Goal: Check status: Check status

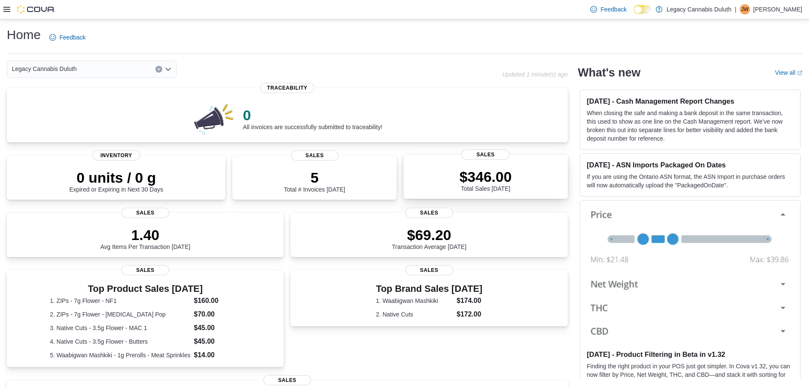
click at [488, 161] on div "$346.00 Total Sales [DATE] Sales" at bounding box center [485, 177] width 164 height 44
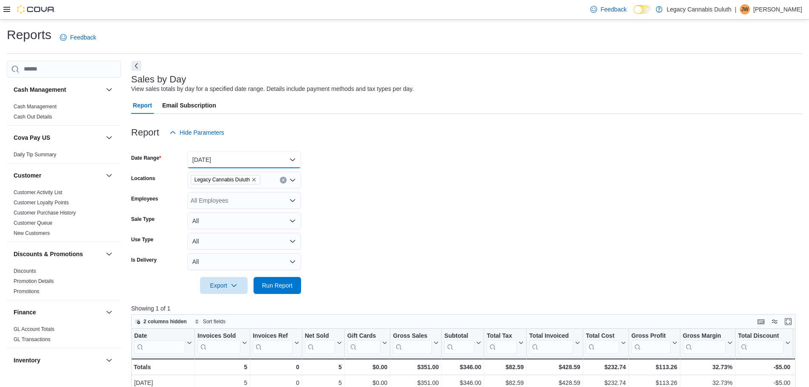
click at [281, 157] on button "[DATE]" at bounding box center [244, 159] width 114 height 17
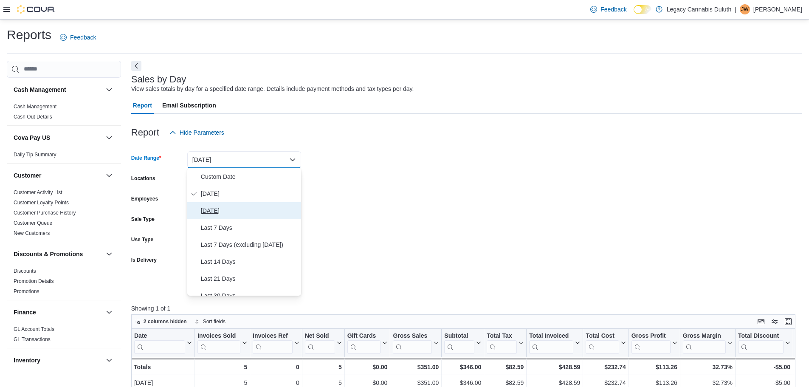
click at [231, 207] on span "Yesterday" at bounding box center [249, 211] width 97 height 10
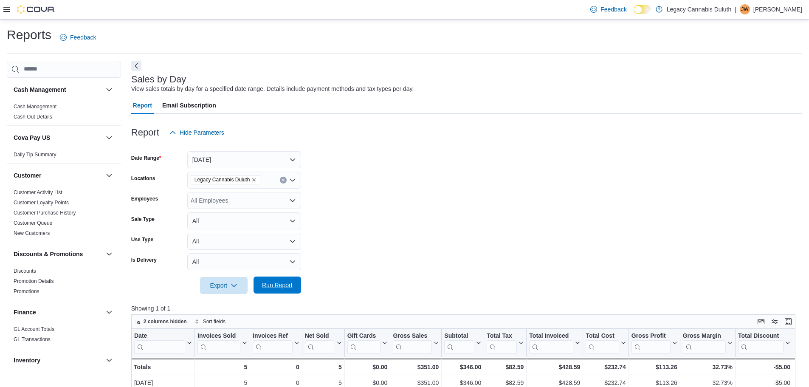
click at [273, 288] on span "Run Report" at bounding box center [277, 285] width 31 height 8
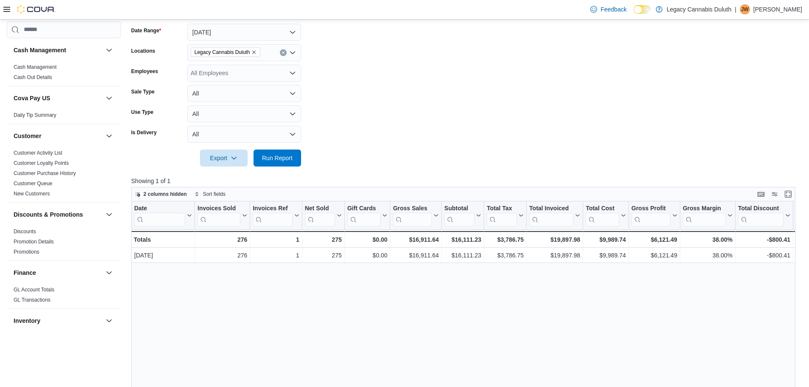
scroll to position [85, 0]
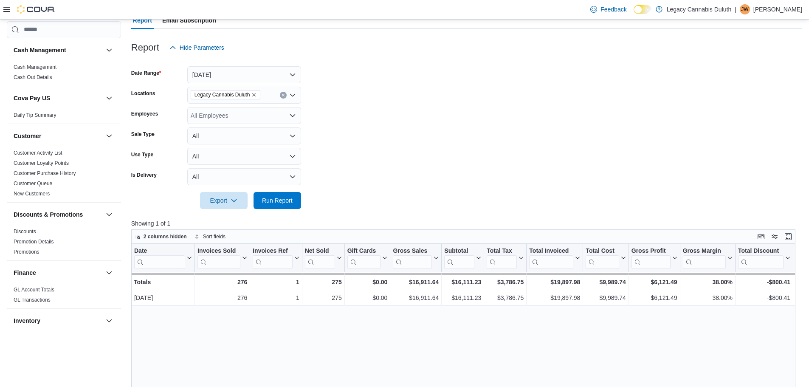
click at [292, 93] on icon "Open list of options" at bounding box center [292, 95] width 7 height 7
click at [342, 92] on form "Date Range Yesterday Locations Legacy Cannabis Duluth Employees All Employees S…" at bounding box center [466, 132] width 671 height 153
click at [293, 78] on button "Yesterday" at bounding box center [244, 74] width 114 height 17
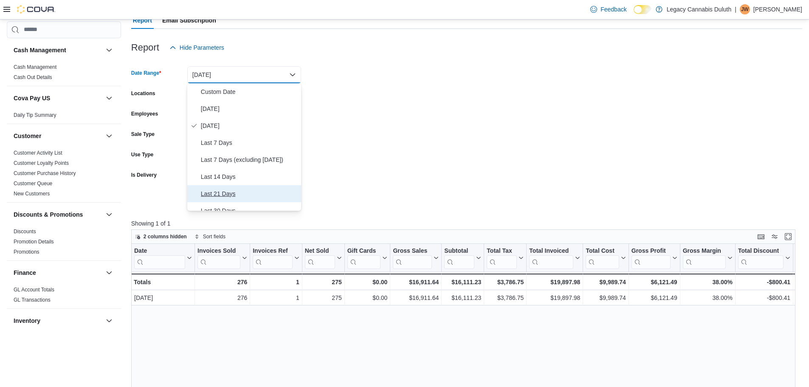
click at [223, 192] on span "Last 21 Days" at bounding box center [249, 194] width 97 height 10
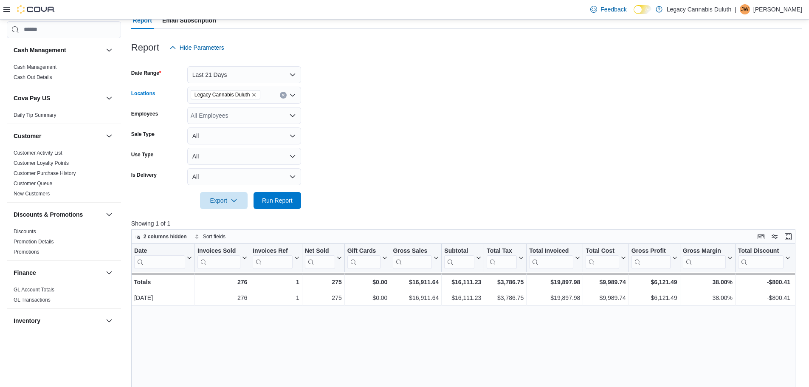
click at [290, 95] on icon "Open list of options" at bounding box center [292, 95] width 7 height 7
click at [252, 112] on span "1906 W Superior St." at bounding box center [235, 109] width 59 height 8
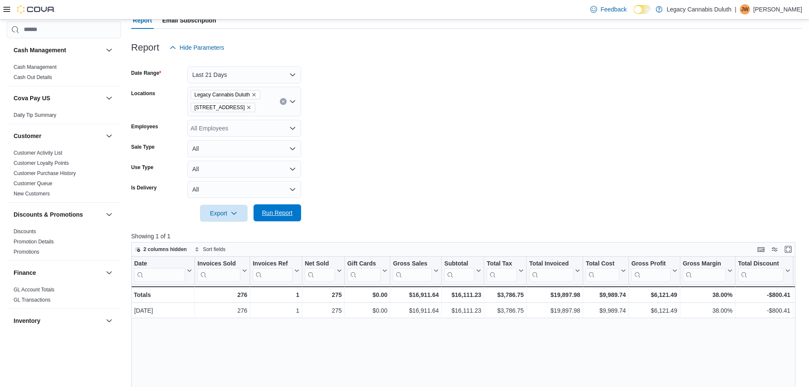
click at [286, 217] on span "Run Report" at bounding box center [277, 213] width 31 height 8
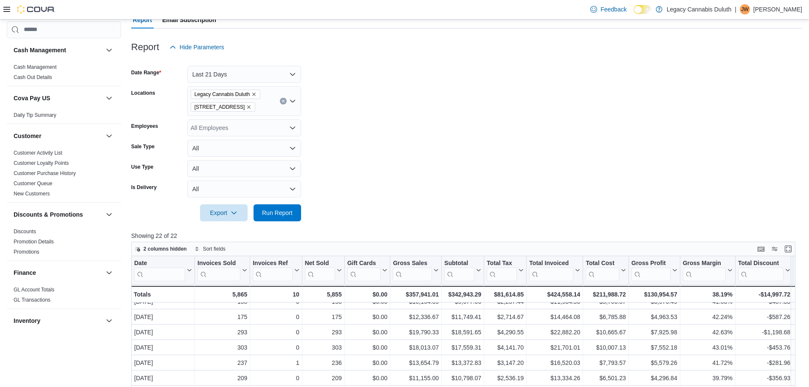
scroll to position [85, 0]
click at [253, 96] on icon "Remove Legacy Cannabis Duluth from selection in this group" at bounding box center [253, 94] width 5 height 5
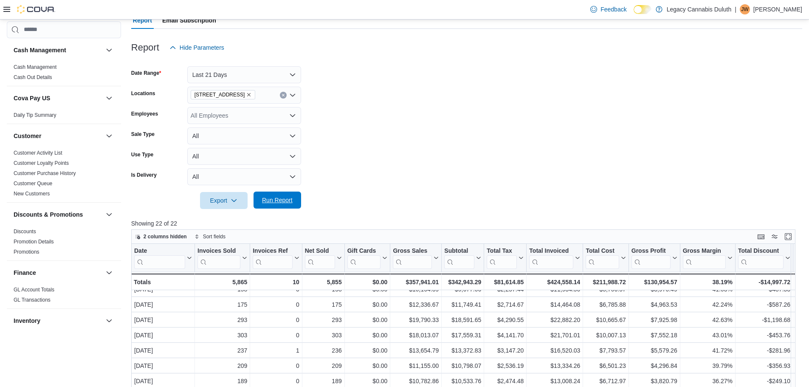
click at [281, 197] on span "Run Report" at bounding box center [277, 200] width 31 height 8
